Goal: Information Seeking & Learning: Learn about a topic

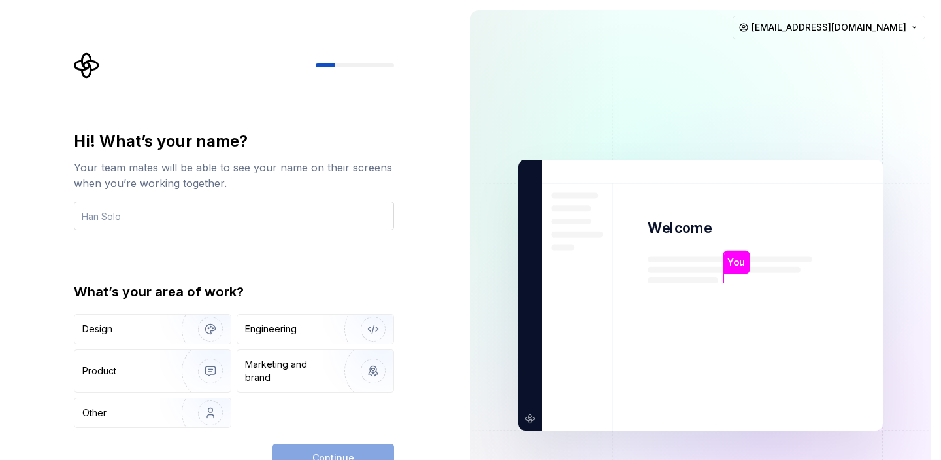
click at [197, 209] on input "text" at bounding box center [234, 215] width 320 height 29
type input "Jace"
click at [298, 331] on div "Engineering" at bounding box center [297, 328] width 104 height 13
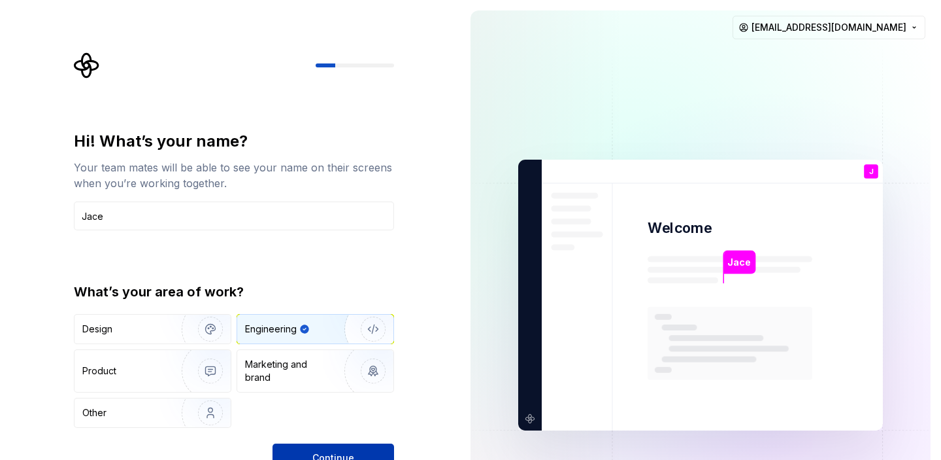
click at [339, 451] on span "Continue" at bounding box center [333, 457] width 42 height 13
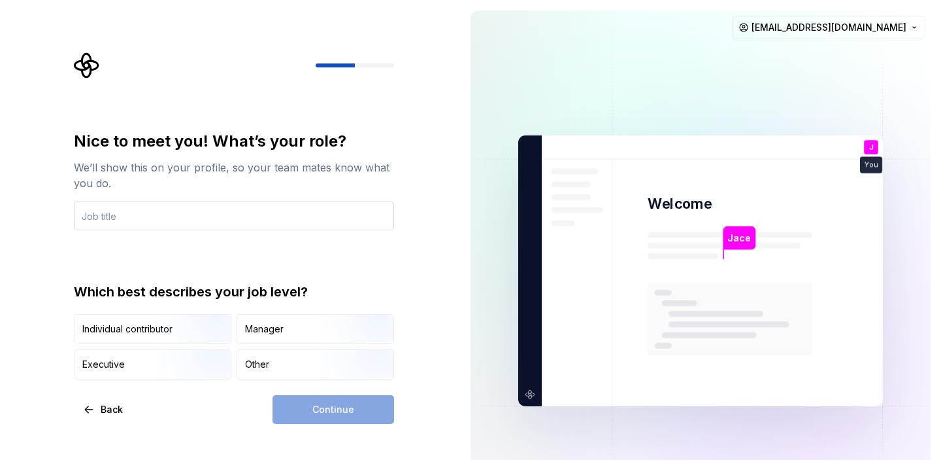
click at [158, 216] on input "text" at bounding box center [234, 215] width 320 height 29
click at [151, 215] on input "text" at bounding box center [234, 215] width 320 height 29
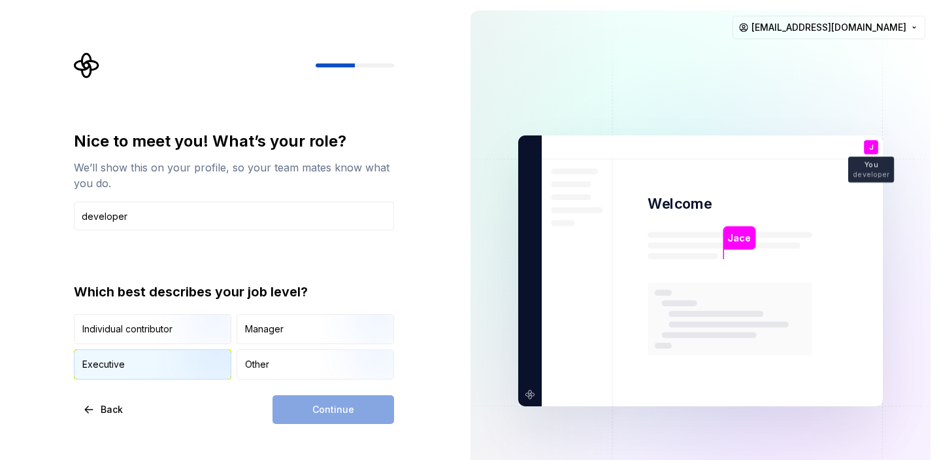
type input "developer"
click at [155, 358] on div "Executive" at bounding box center [153, 364] width 156 height 29
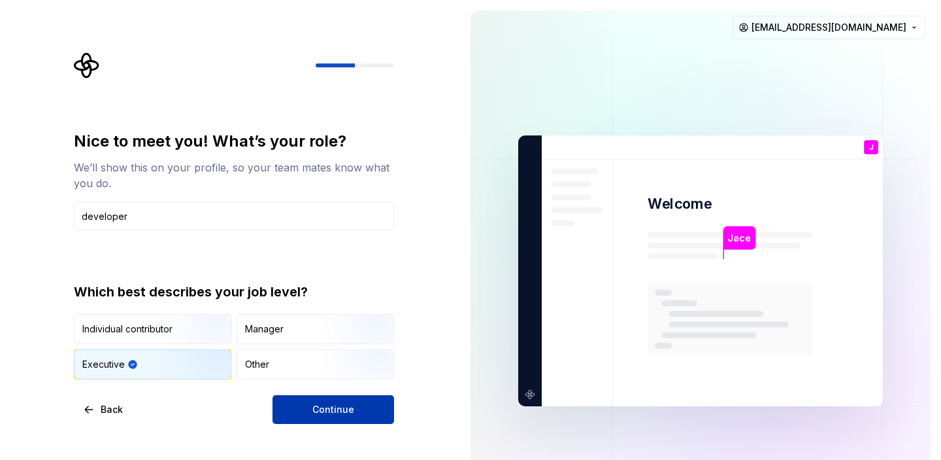
click at [356, 407] on button "Continue" at bounding box center [334, 409] width 122 height 29
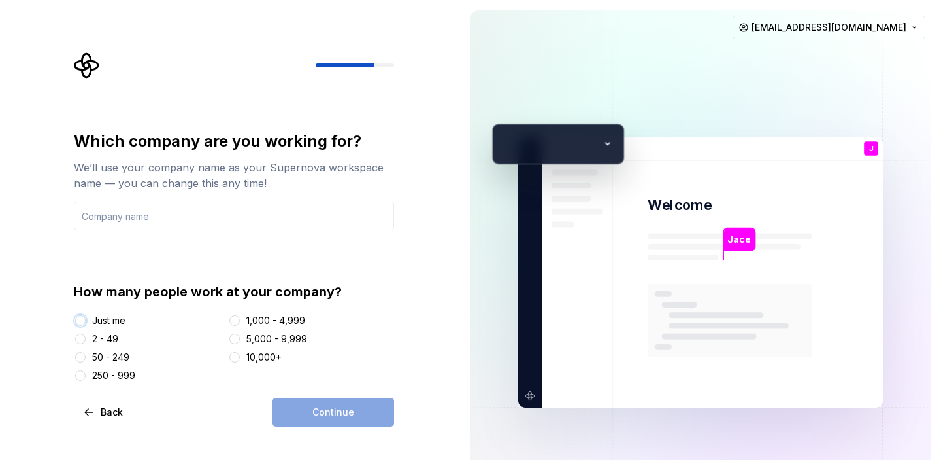
click at [79, 316] on button "Just me" at bounding box center [80, 320] width 10 height 10
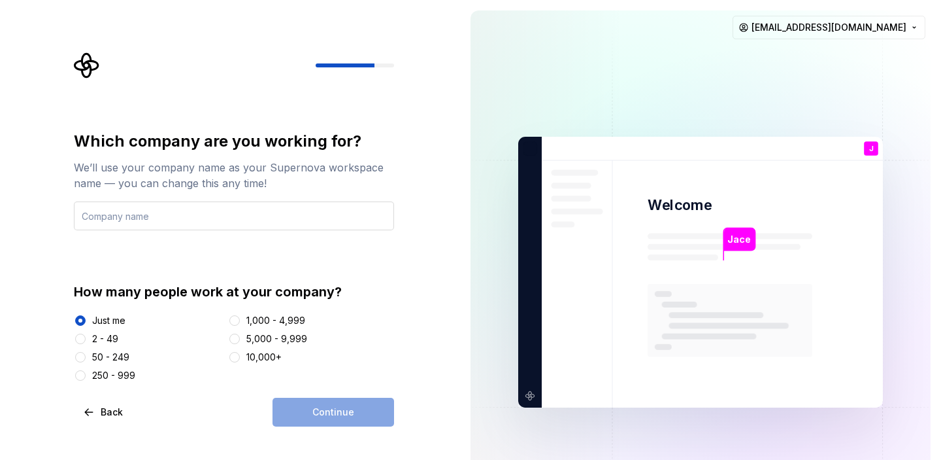
click at [148, 210] on input "text" at bounding box center [234, 215] width 320 height 29
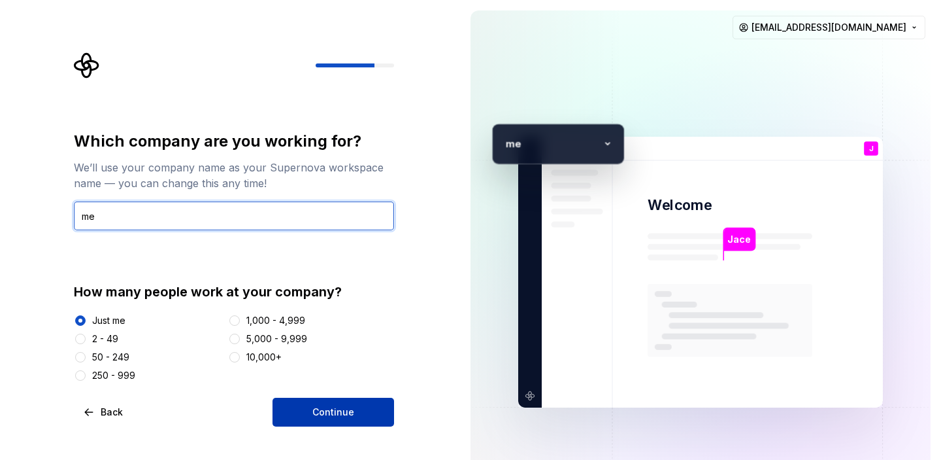
type input "me"
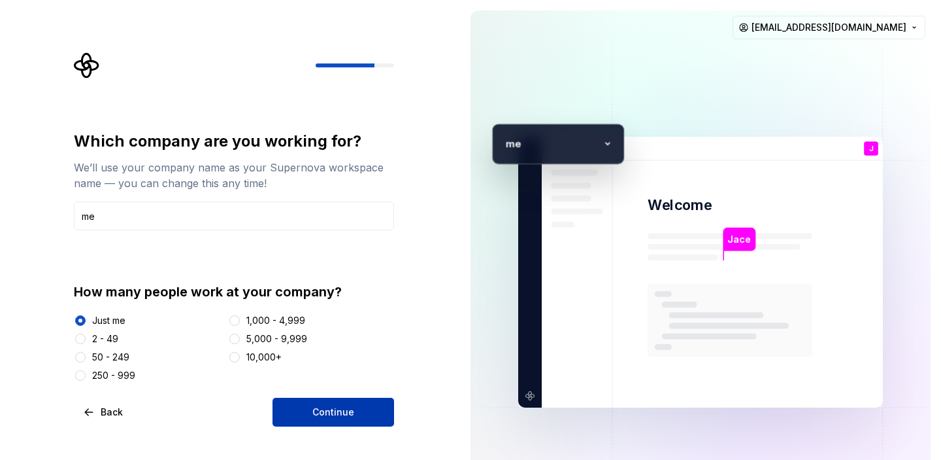
click at [348, 413] on span "Continue" at bounding box center [333, 411] width 42 height 13
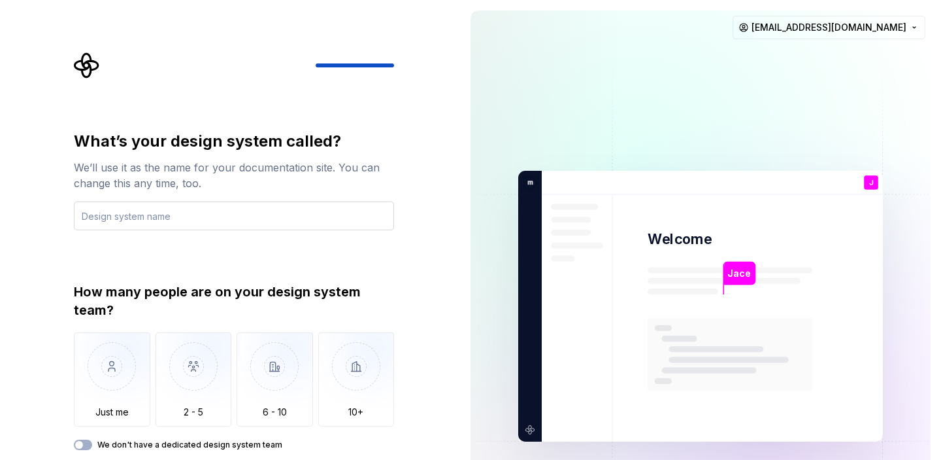
click at [201, 218] on input "text" at bounding box center [234, 215] width 320 height 29
click at [182, 224] on input "text" at bounding box center [234, 215] width 320 height 29
click at [194, 219] on input "text" at bounding box center [234, 215] width 320 height 29
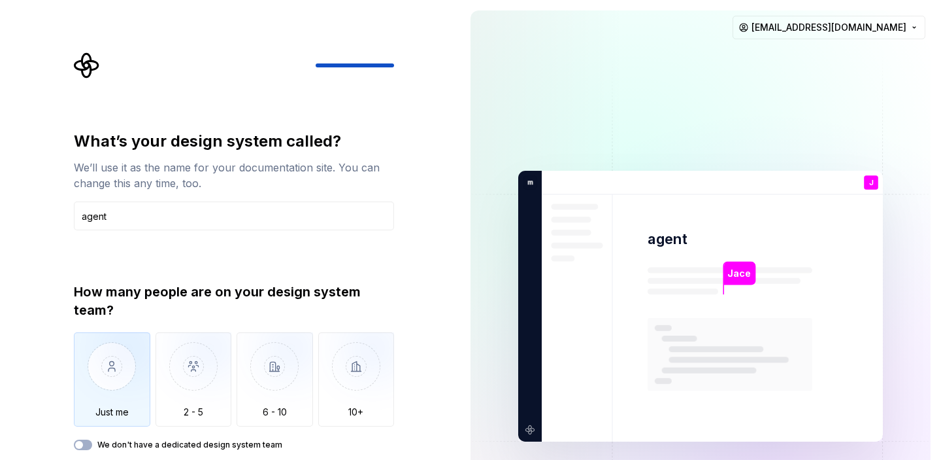
type input "agent"
click at [108, 381] on img "button" at bounding box center [112, 376] width 76 height 88
click at [258, 214] on input "agent" at bounding box center [234, 215] width 320 height 29
click at [82, 450] on div "What’s your design system called? We’ll use it as the name for your documentati…" at bounding box center [234, 312] width 320 height 363
click at [91, 446] on button "We don't have a dedicated design system team" at bounding box center [83, 444] width 18 height 10
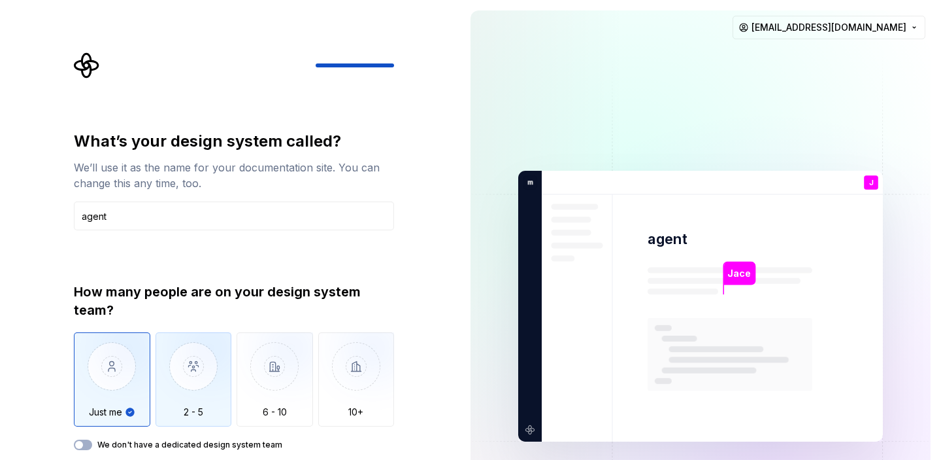
click at [202, 362] on img "button" at bounding box center [194, 376] width 76 height 88
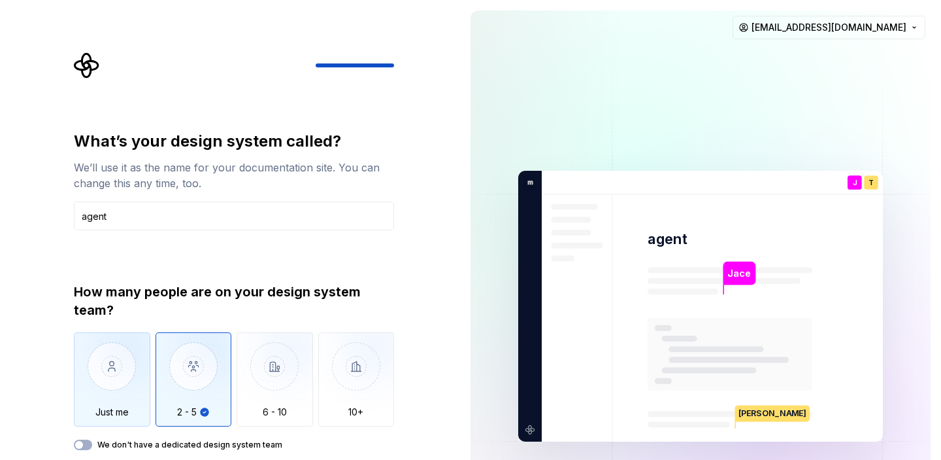
click at [148, 361] on img "button" at bounding box center [112, 376] width 76 height 88
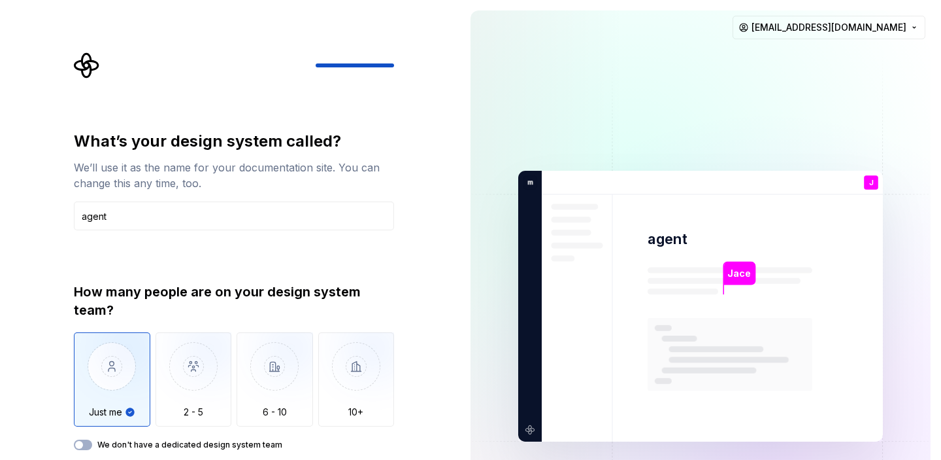
click at [872, 187] on div "You developer" at bounding box center [871, 198] width 46 height 26
click at [259, 218] on input "agent" at bounding box center [234, 215] width 320 height 29
click at [124, 382] on img "button" at bounding box center [112, 376] width 76 height 88
click at [106, 370] on img "button" at bounding box center [112, 376] width 76 height 88
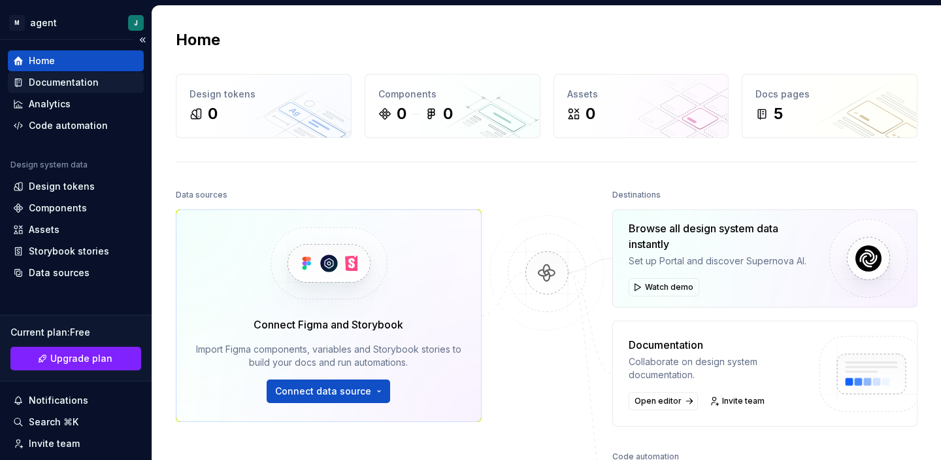
click at [84, 78] on div "Documentation" at bounding box center [64, 82] width 70 height 13
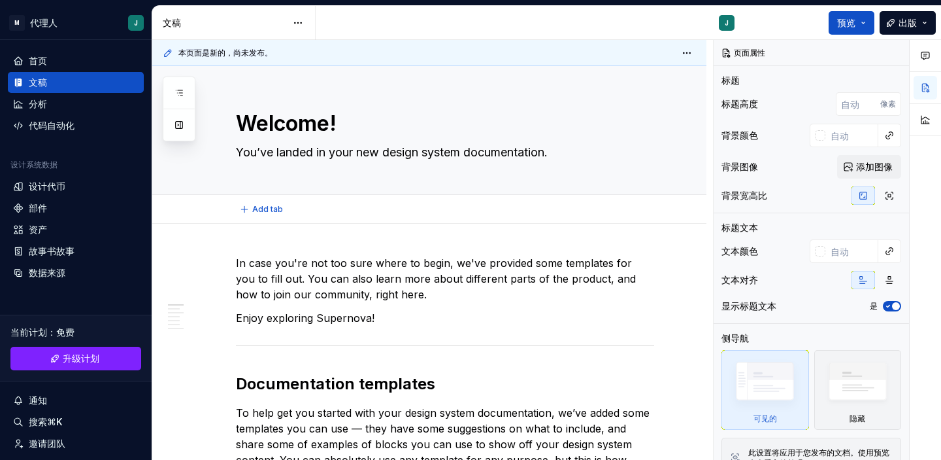
type textarea "*"
click at [70, 122] on div "代码自动化" at bounding box center [52, 125] width 46 height 13
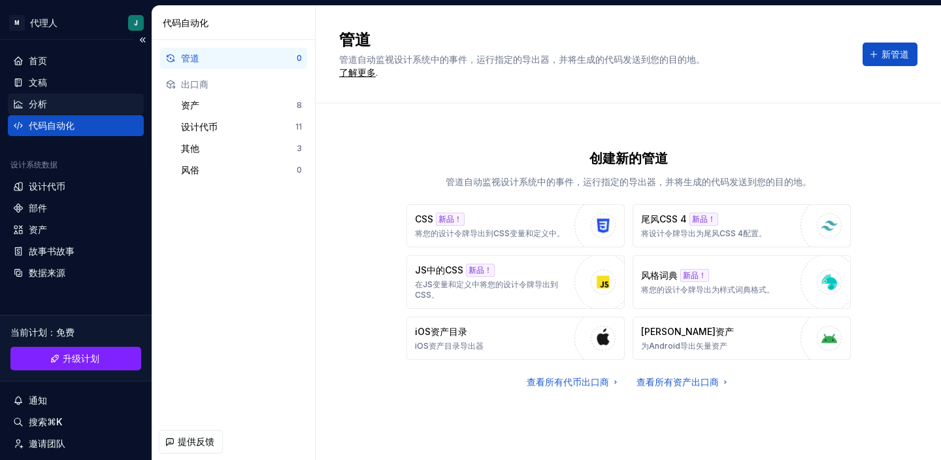
click at [56, 97] on div "分析" at bounding box center [76, 103] width 126 height 13
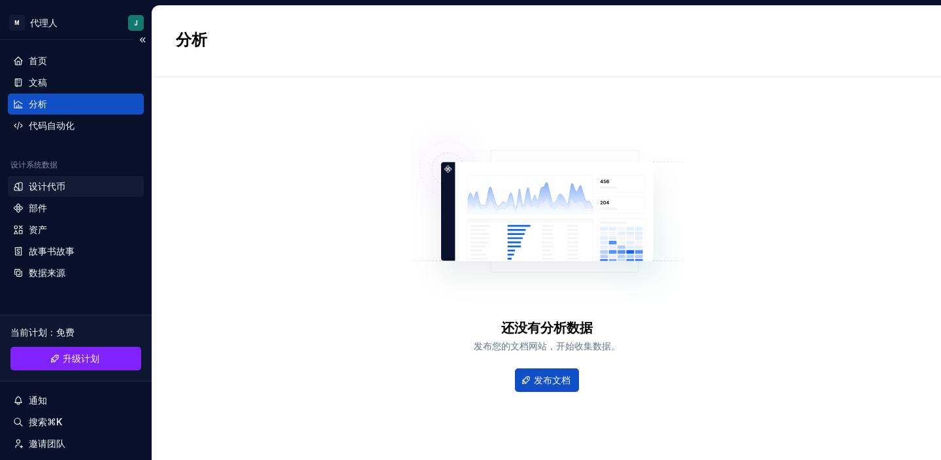
click at [73, 192] on div "设计代币" at bounding box center [76, 186] width 126 height 13
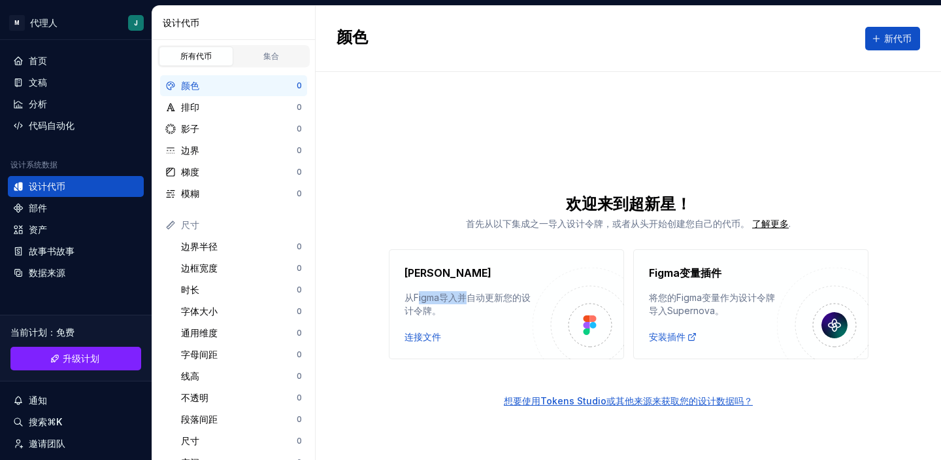
drag, startPoint x: 417, startPoint y: 292, endPoint x: 473, endPoint y: 292, distance: 55.6
click at [473, 292] on div "从Figma导入并自动更新您的设计令牌。" at bounding box center [469, 304] width 128 height 26
click at [488, 295] on div "从Figma导入并自动更新您的设计令牌。" at bounding box center [469, 304] width 128 height 26
click at [431, 292] on div "从Figma导入并自动更新您的设计令牌。" at bounding box center [469, 304] width 128 height 26
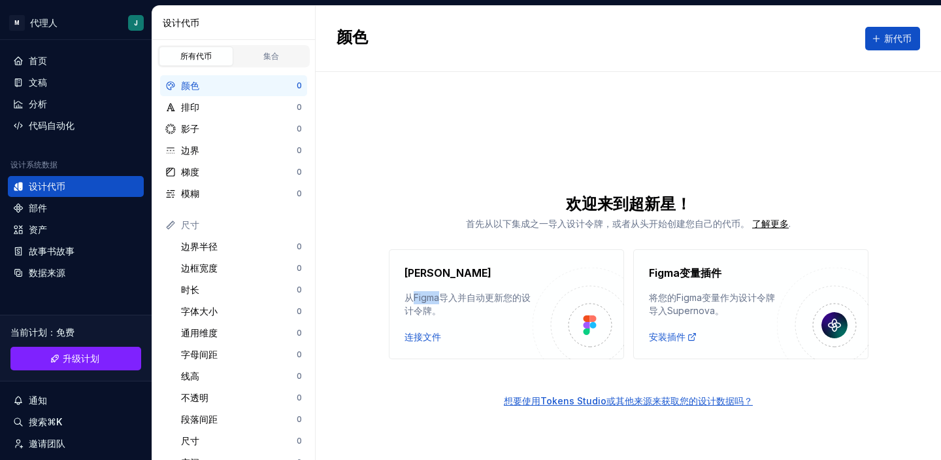
copy div "Figma"
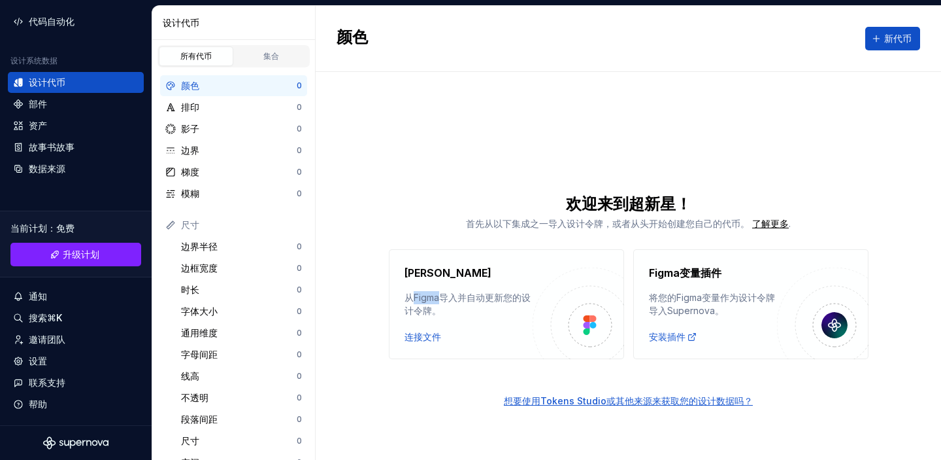
scroll to position [104, 0]
click at [477, 299] on div "从Figma导入并自动更新您的设计令牌。" at bounding box center [469, 304] width 128 height 26
click at [471, 135] on div "颜色 新代币 欢迎来到超新星！ 首先从以下集成之一导入设计令牌， 或者从头开始创建您自己的代币。 了解更多 . [PERSON_NAME] 从Figma导入并…" at bounding box center [629, 233] width 626 height 454
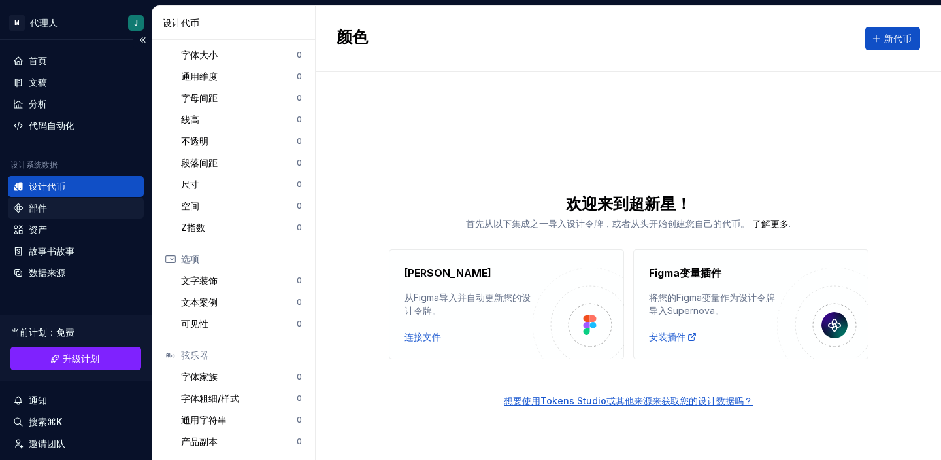
scroll to position [0, 0]
click at [58, 209] on div "部件" at bounding box center [76, 207] width 126 height 13
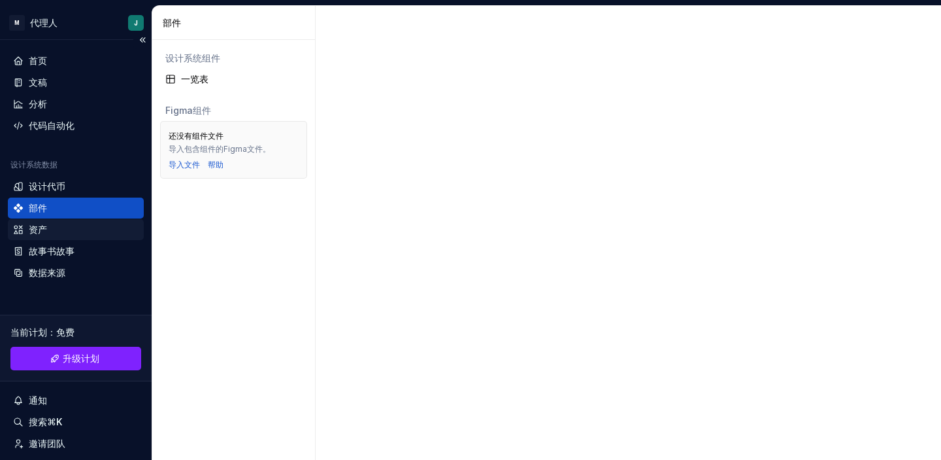
click at [70, 228] on div "资产" at bounding box center [76, 229] width 126 height 13
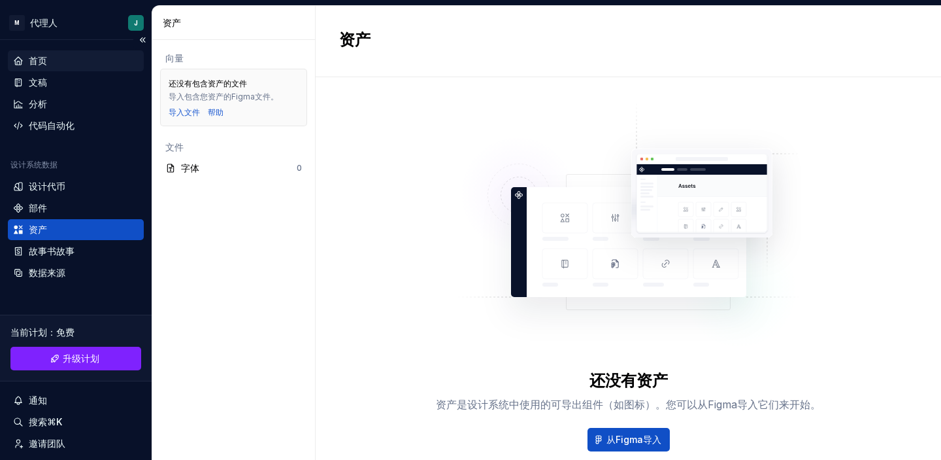
click at [69, 62] on div "首页" at bounding box center [76, 60] width 126 height 13
